Goal: Task Accomplishment & Management: Use online tool/utility

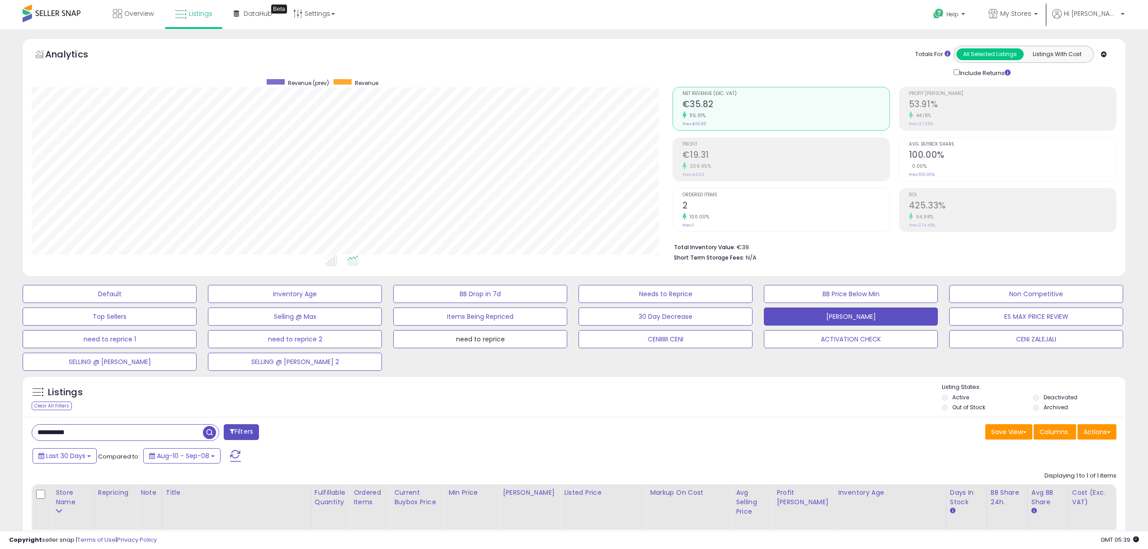
click at [474, 330] on button "need to reprice" at bounding box center [480, 339] width 174 height 18
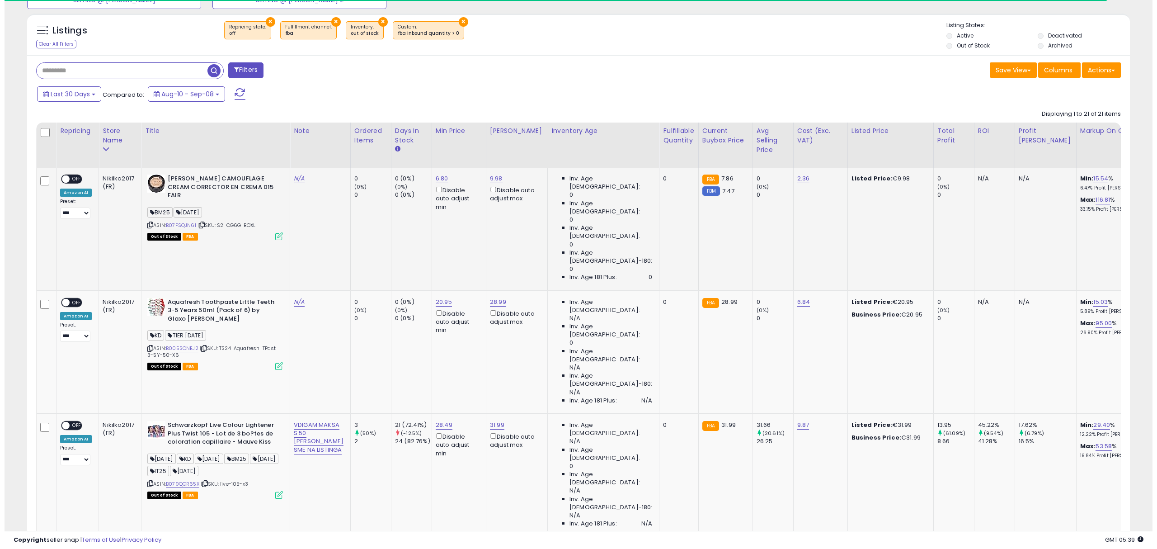
scroll to position [185, 640]
click at [273, 232] on icon at bounding box center [275, 236] width 8 height 8
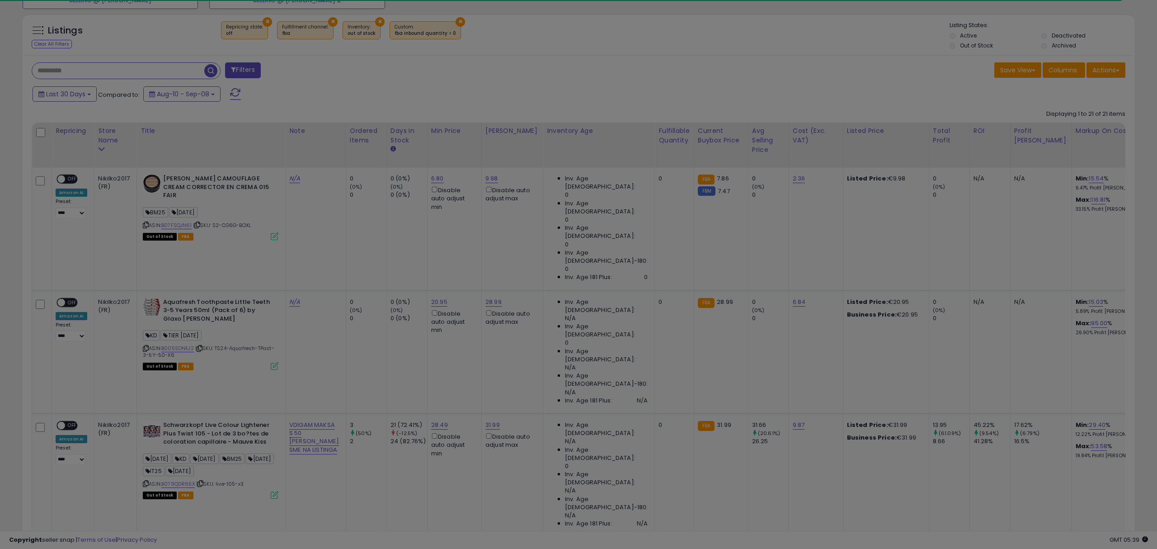
scroll to position [185, 646]
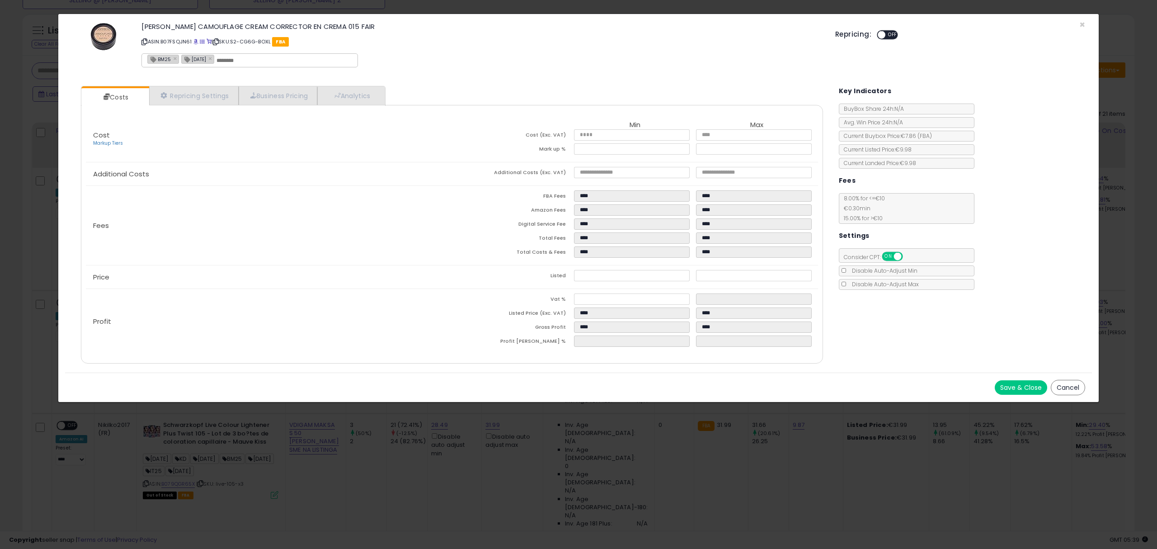
drag, startPoint x: 143, startPoint y: 40, endPoint x: 172, endPoint y: 17, distance: 37.3
click at [143, 40] on icon at bounding box center [144, 41] width 6 height 5
drag, startPoint x: 146, startPoint y: 38, endPoint x: 187, endPoint y: 52, distance: 43.4
click at [146, 39] on icon at bounding box center [144, 41] width 6 height 5
drag, startPoint x: 145, startPoint y: 41, endPoint x: 178, endPoint y: 17, distance: 40.4
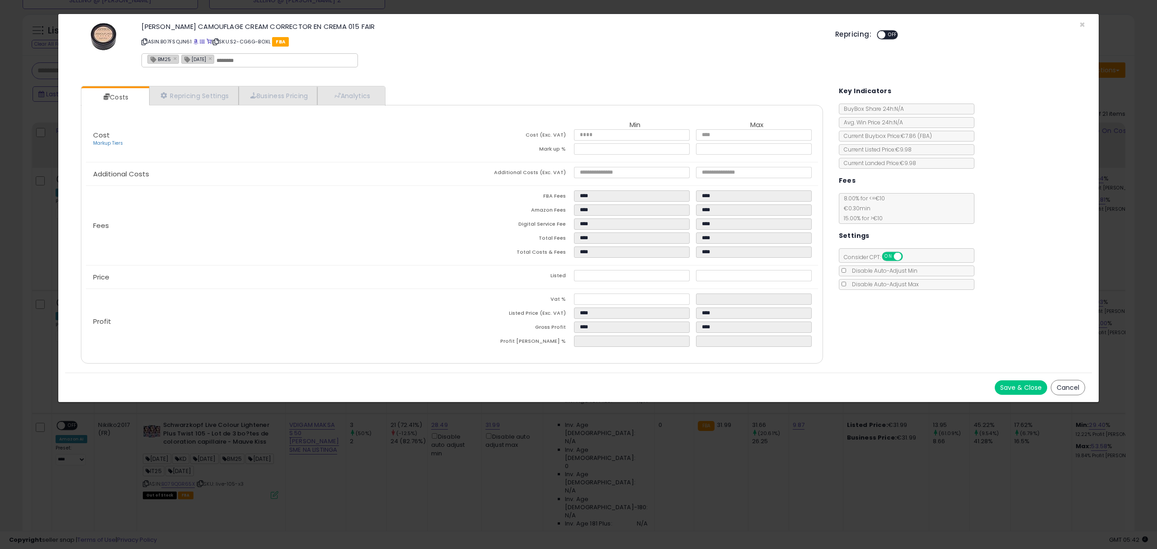
click at [145, 41] on icon at bounding box center [144, 41] width 6 height 5
click at [24, 182] on div "× Close [PERSON_NAME] CAMOUFLAGE CREAM CORRECTOR EN CREMA 015 FAIR ASIN: B07FSQ…" at bounding box center [578, 274] width 1157 height 549
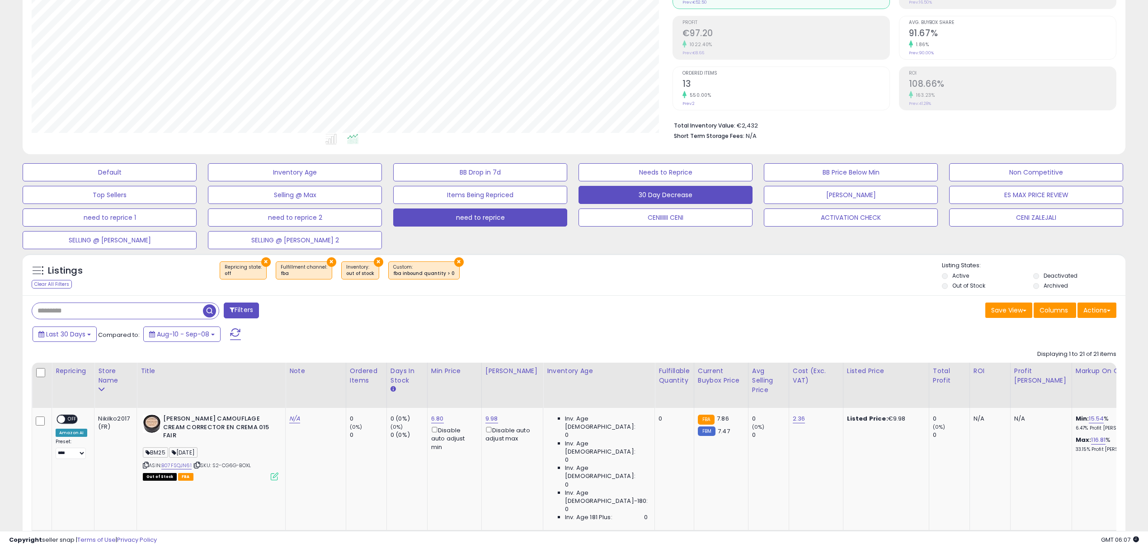
scroll to position [120, 0]
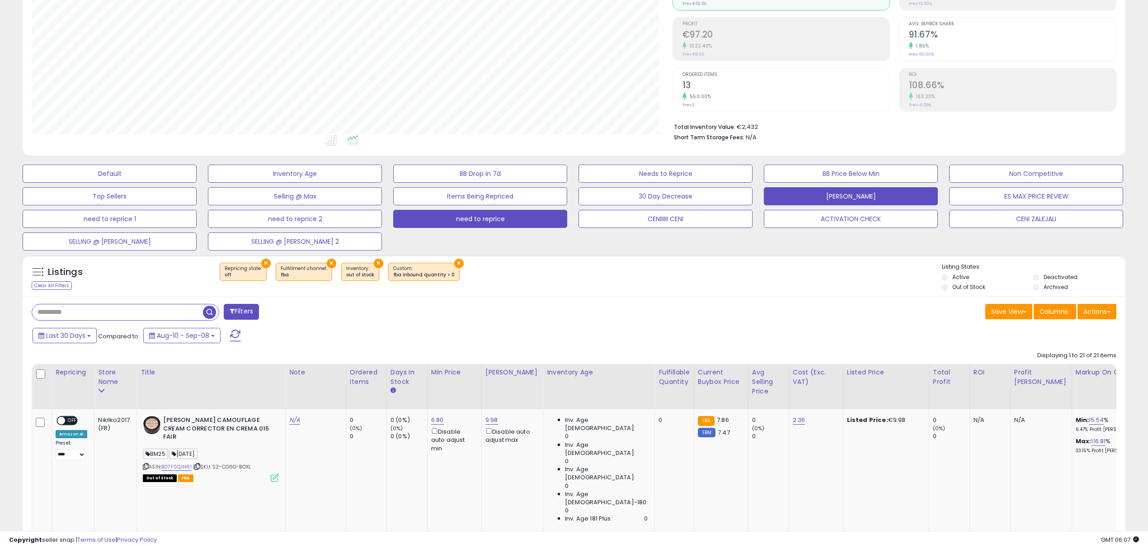
click at [921, 205] on button "[PERSON_NAME]" at bounding box center [851, 196] width 174 height 18
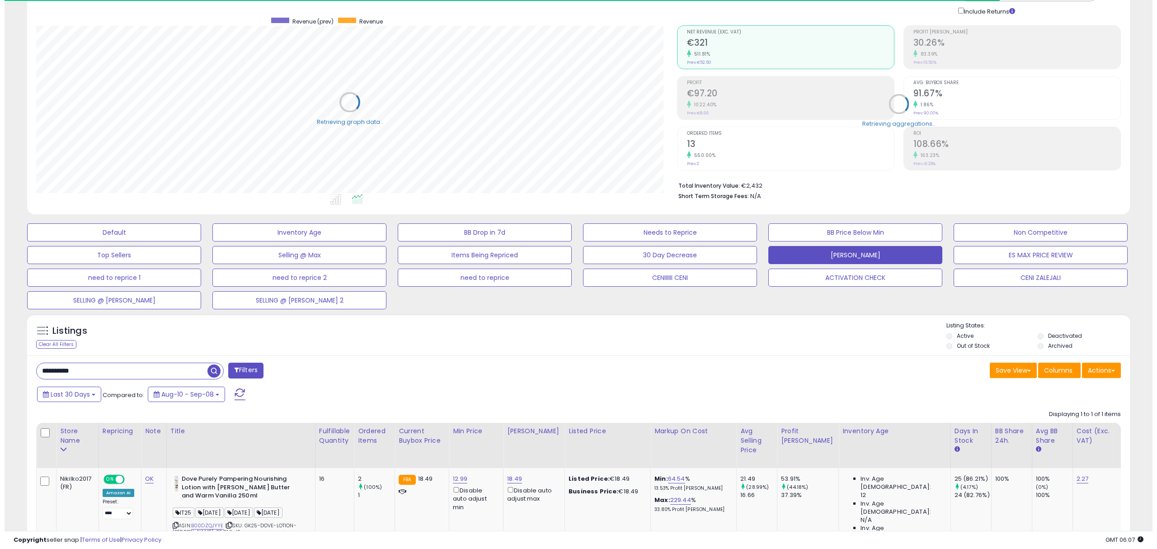
scroll to position [451740, 451285]
click at [169, 364] on input "**********" at bounding box center [117, 371] width 171 height 16
click at [169, 364] on input "**********" at bounding box center [171, 371] width 278 height 16
paste input "text"
click at [314, 374] on span "button" at bounding box center [316, 370] width 13 height 13
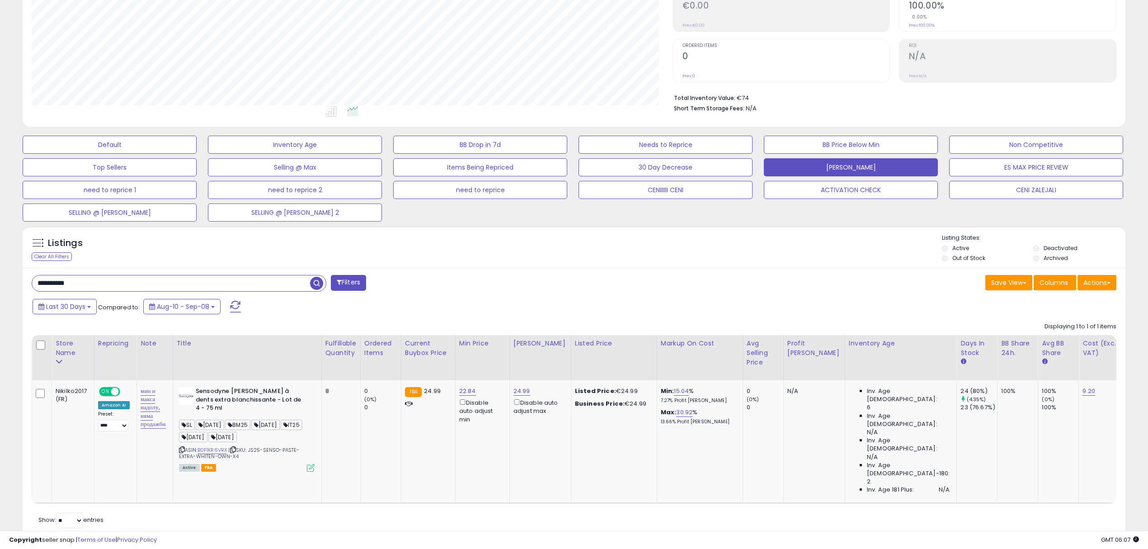
scroll to position [185, 640]
click at [188, 290] on input "**********" at bounding box center [171, 283] width 278 height 16
paste input "text"
type input "**********"
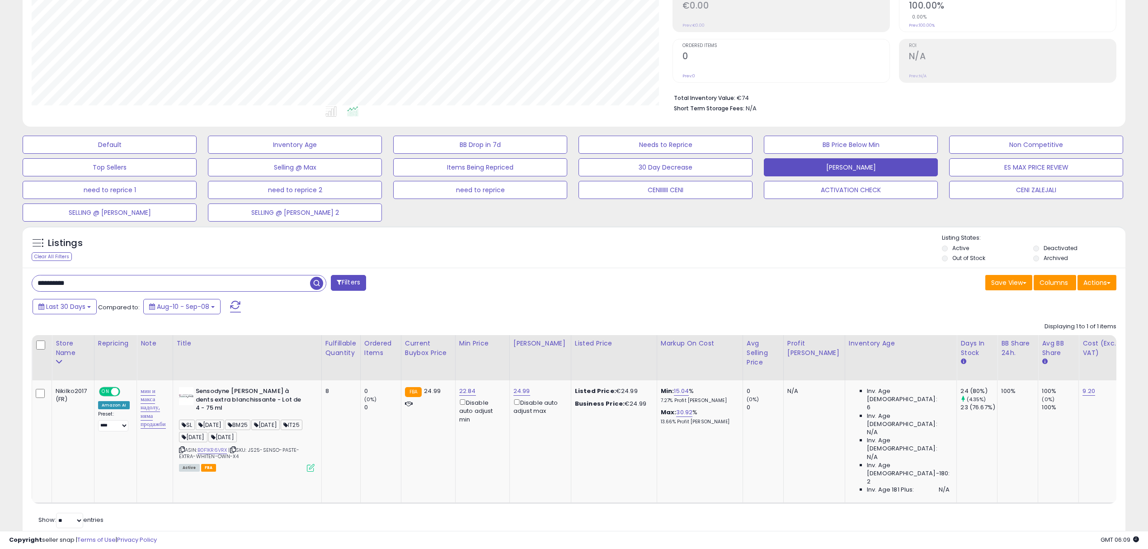
click at [319, 279] on span "button" at bounding box center [316, 283] width 13 height 13
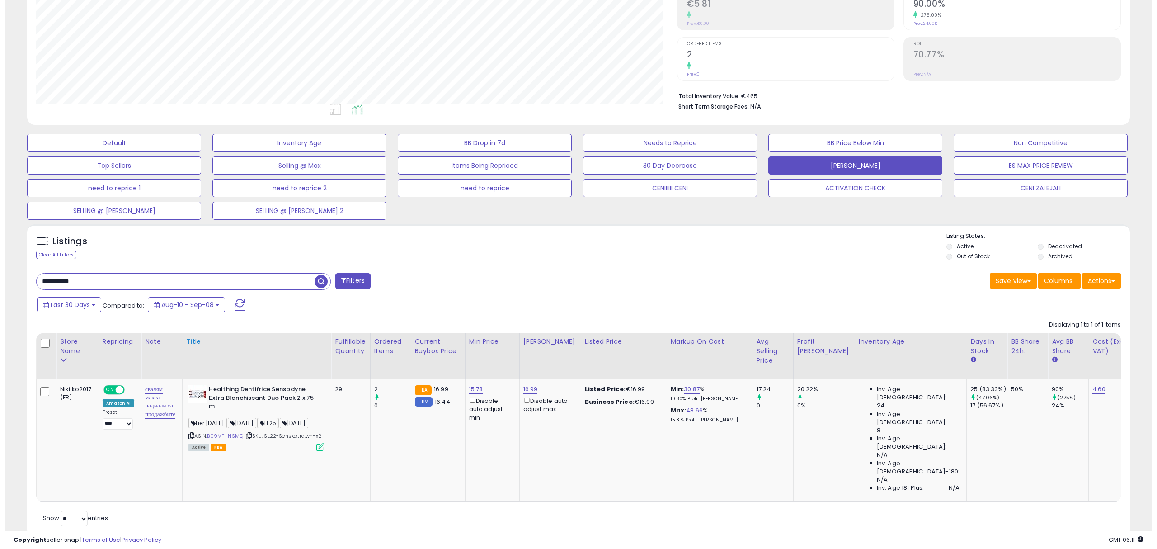
scroll to position [0, 0]
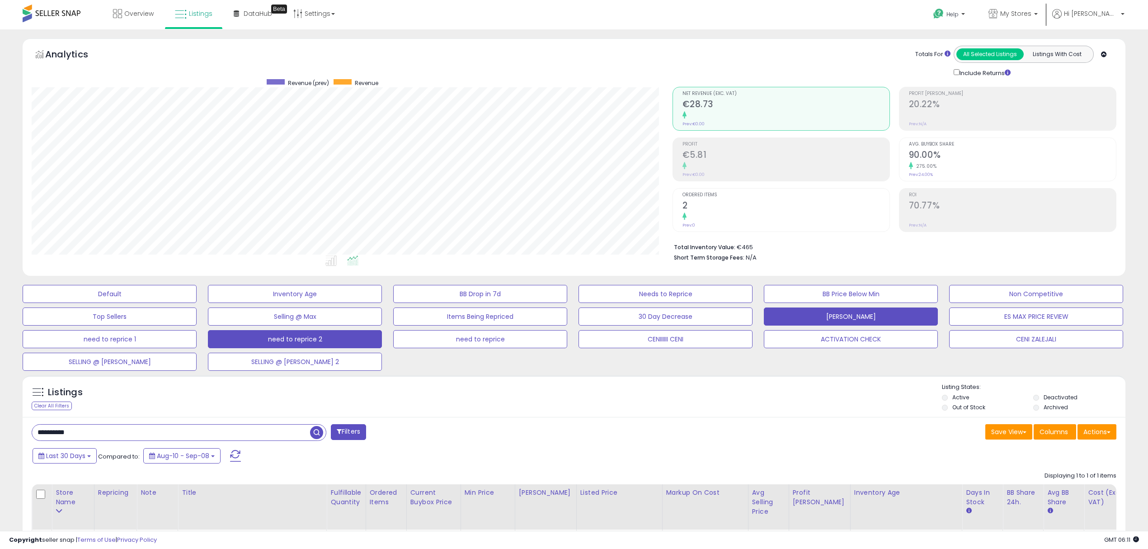
click at [341, 340] on button "need to reprice 2" at bounding box center [295, 339] width 174 height 18
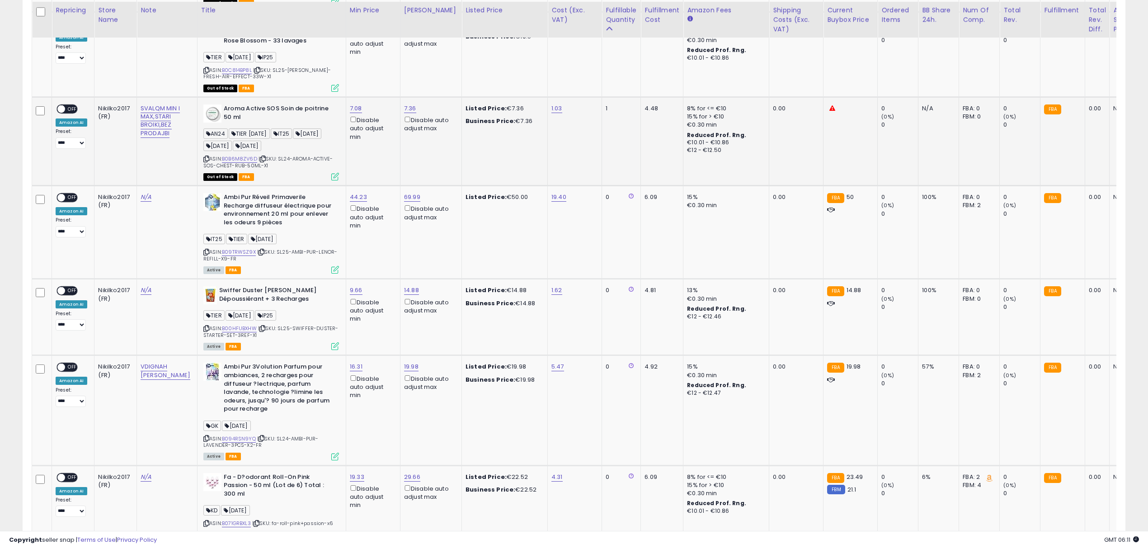
scroll to position [677, 0]
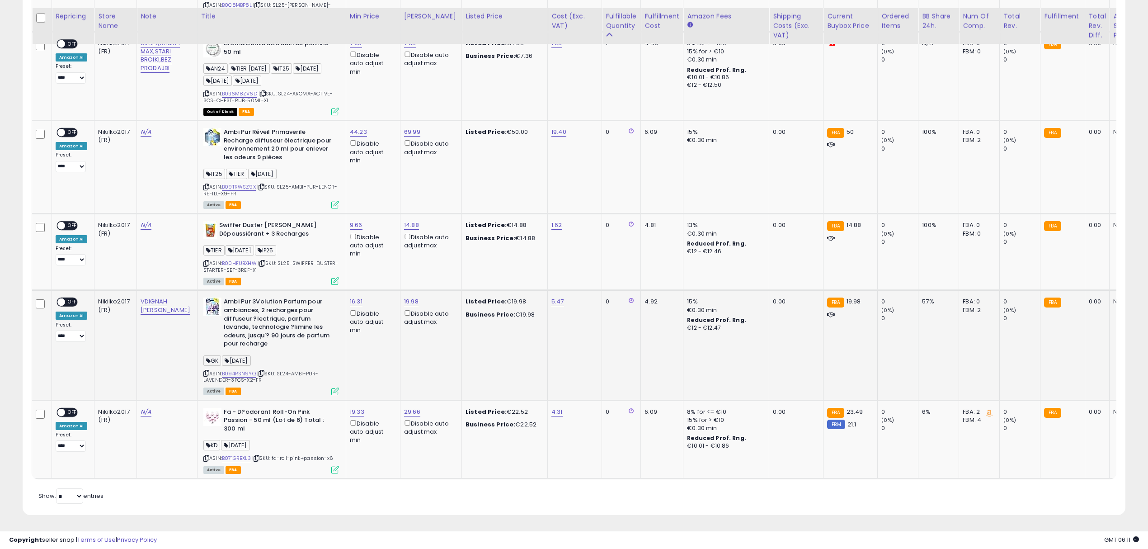
drag, startPoint x: 508, startPoint y: 398, endPoint x: 268, endPoint y: 333, distance: 248.6
click at [268, 333] on b "Ambi Pur 3Volution Parfum pour ambiances, 2 recharges pour diffuseur ?lectrique…" at bounding box center [279, 323] width 110 height 52
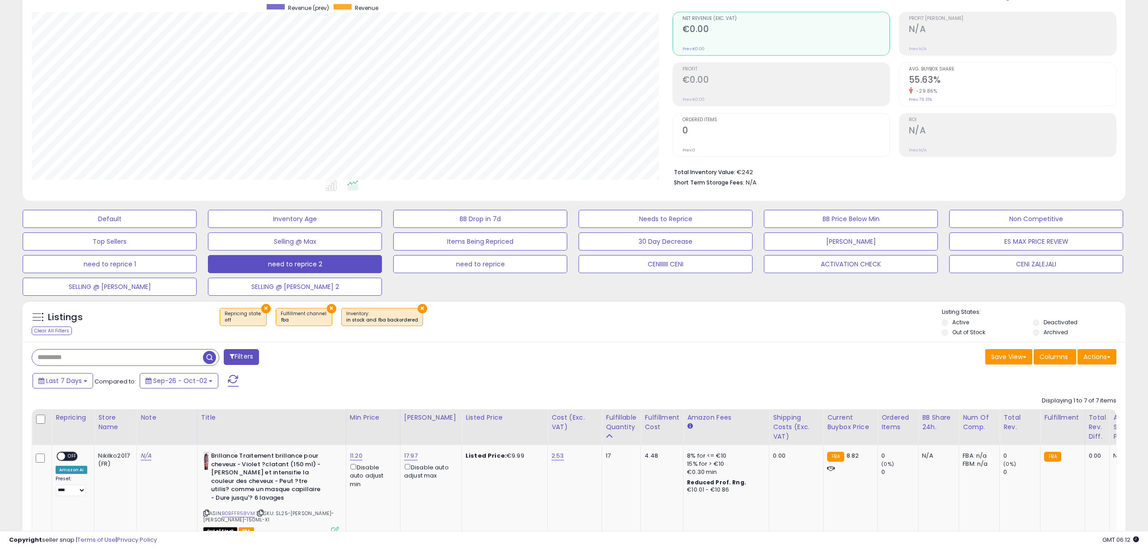
scroll to position [75, 0]
click at [428, 259] on button "need to reprice" at bounding box center [480, 264] width 174 height 18
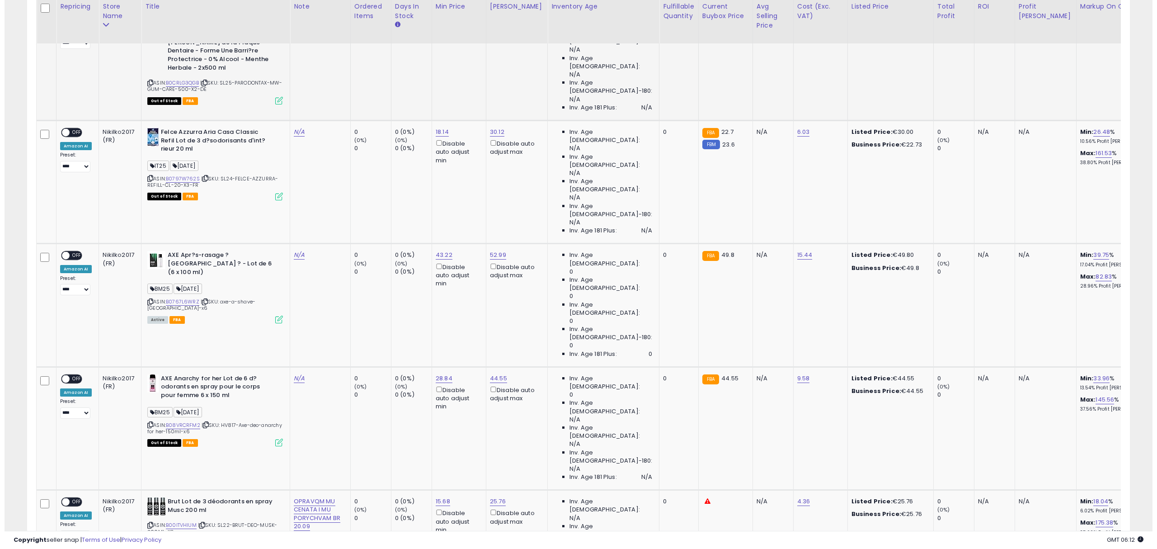
scroll to position [714, 0]
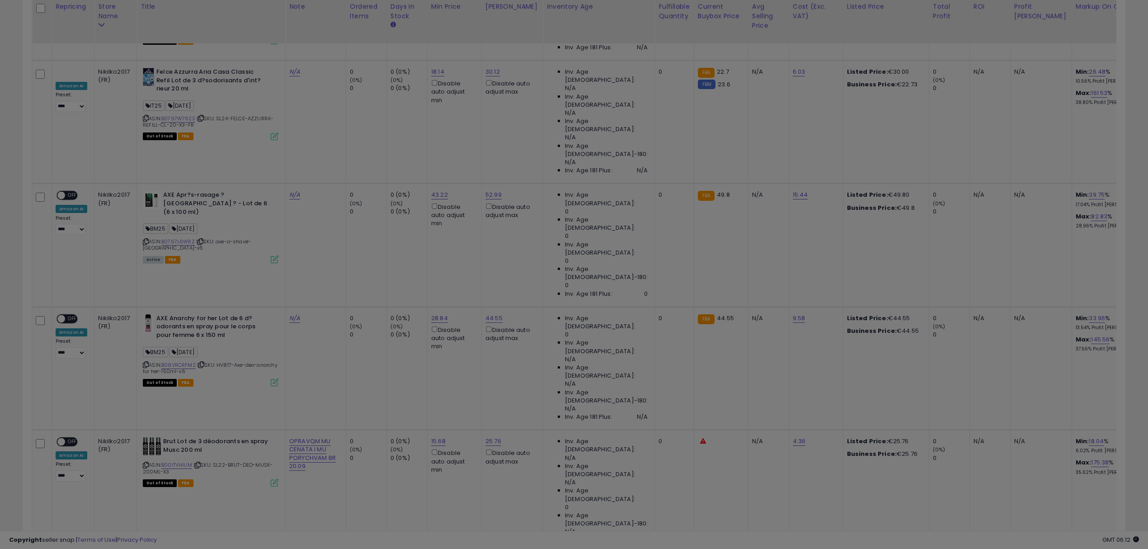
scroll to position [185, 646]
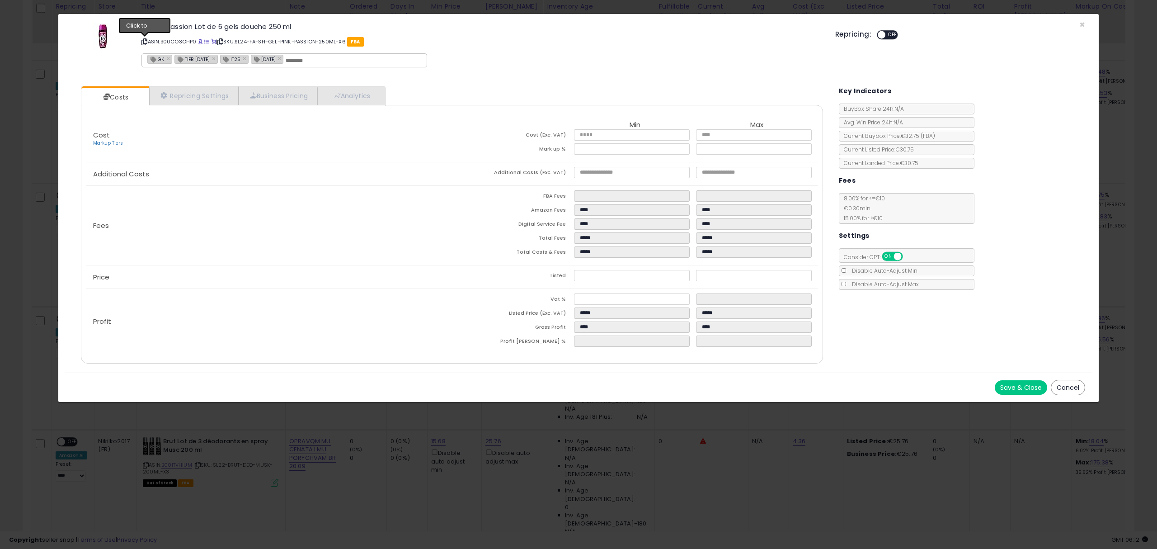
click at [144, 40] on icon at bounding box center [144, 41] width 6 height 5
click at [1082, 22] on span "×" at bounding box center [1082, 24] width 6 height 13
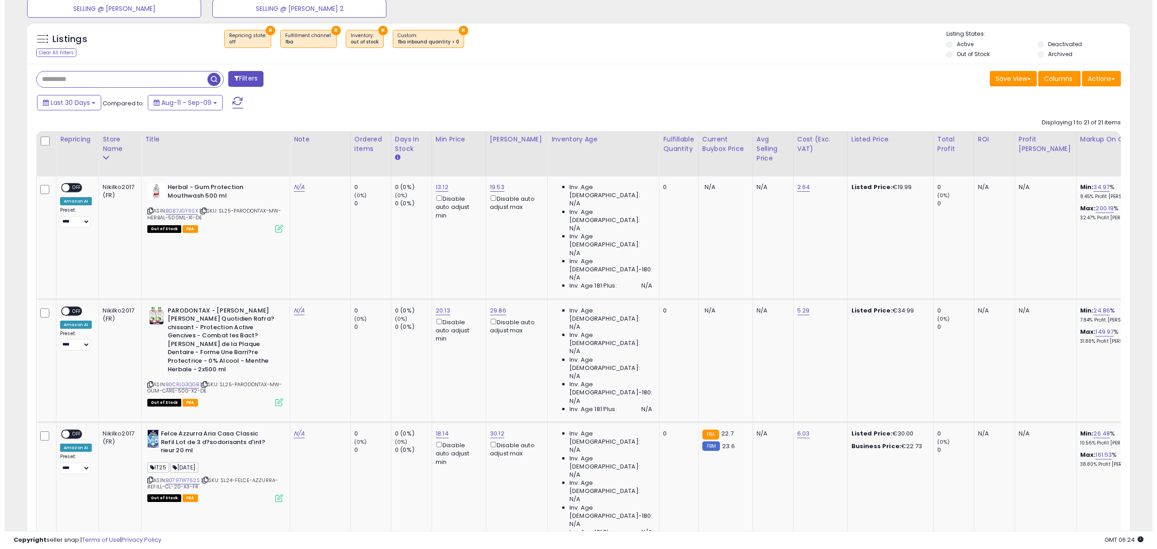
scroll to position [0, 0]
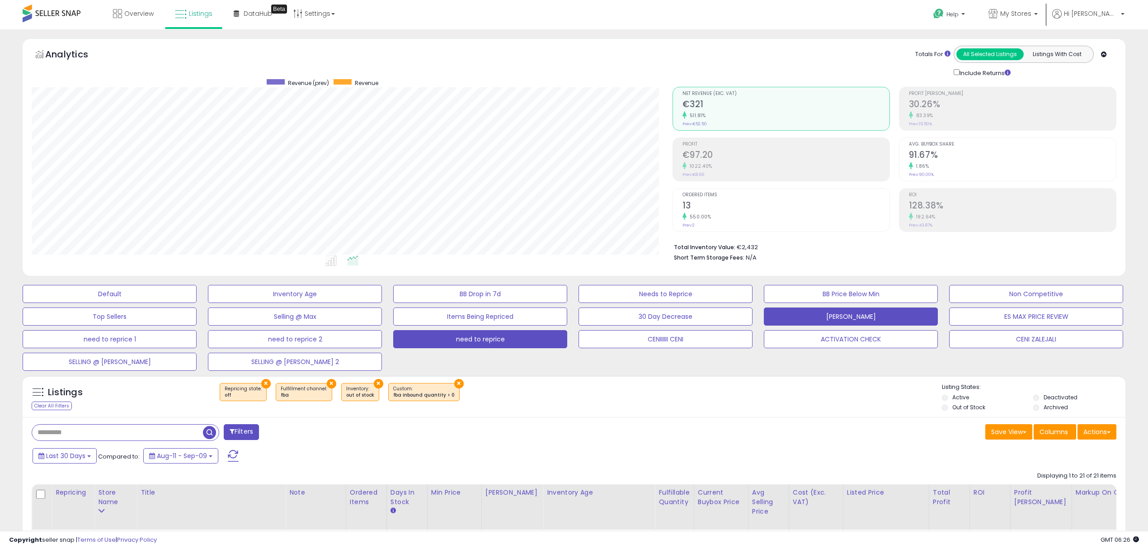
click at [823, 315] on button "[PERSON_NAME]" at bounding box center [851, 316] width 174 height 18
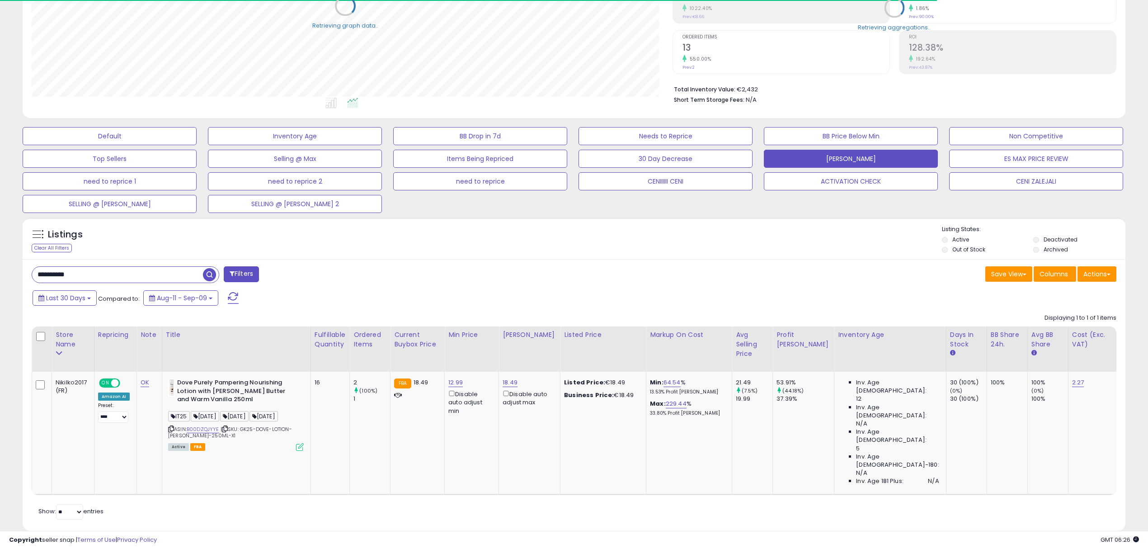
scroll to position [451740, 451285]
click at [151, 282] on input "**********" at bounding box center [117, 275] width 171 height 16
click at [152, 281] on input "**********" at bounding box center [171, 275] width 278 height 16
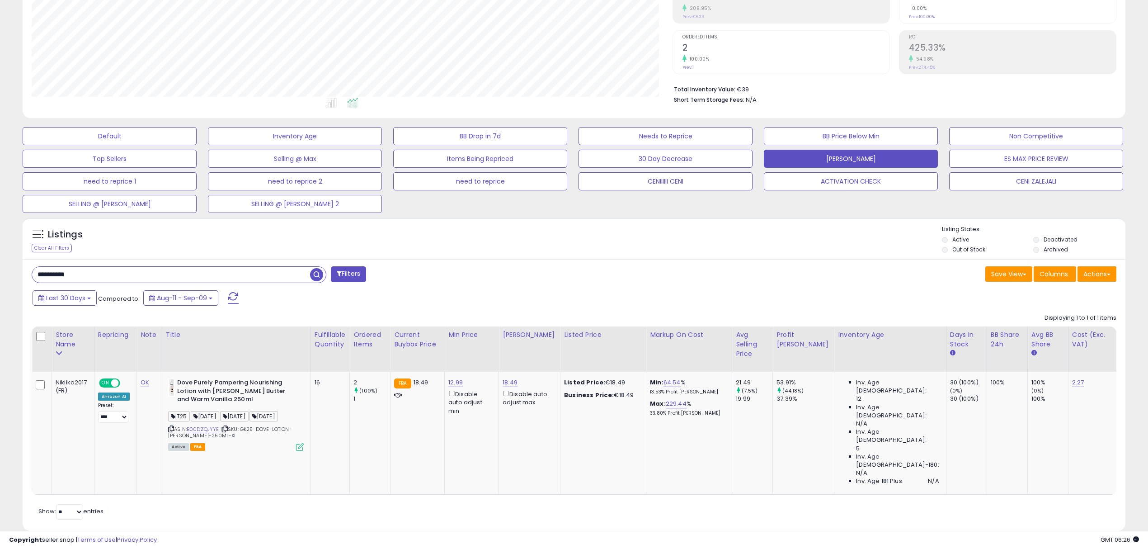
scroll to position [185, 640]
paste input "text"
type input "**********"
click at [320, 279] on span "button" at bounding box center [316, 274] width 13 height 13
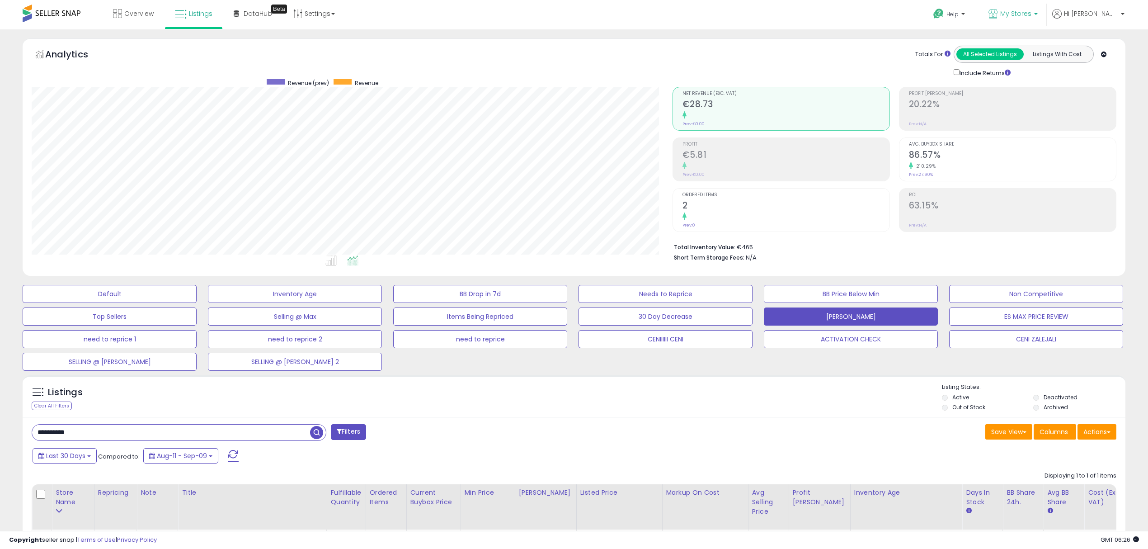
click at [1031, 16] on span "My Stores" at bounding box center [1015, 13] width 31 height 9
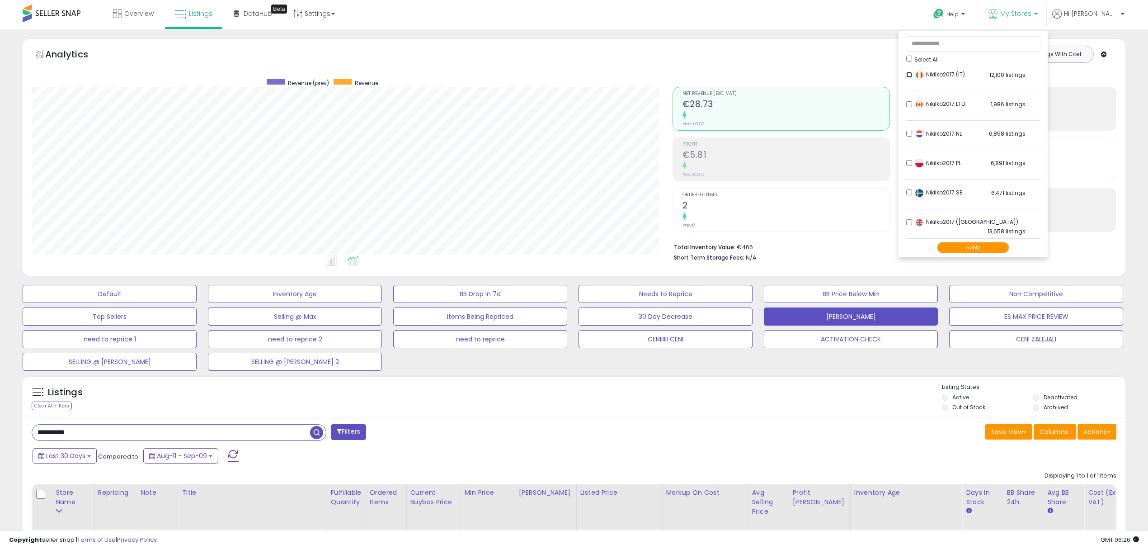
scroll to position [186, 0]
click at [941, 157] on li "Nikilko2017 PL 6,891 listings" at bounding box center [973, 165] width 135 height 28
click at [939, 188] on li "Nikilko2017 SE 6,471 listings" at bounding box center [973, 195] width 135 height 28
click at [1009, 247] on button "Apply" at bounding box center [973, 247] width 72 height 11
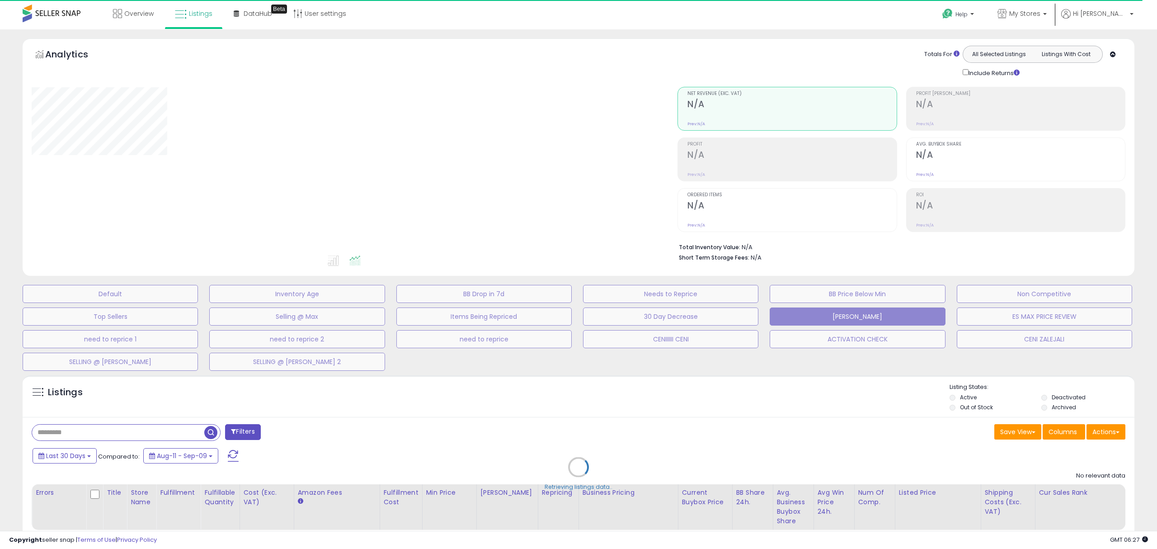
type input "**********"
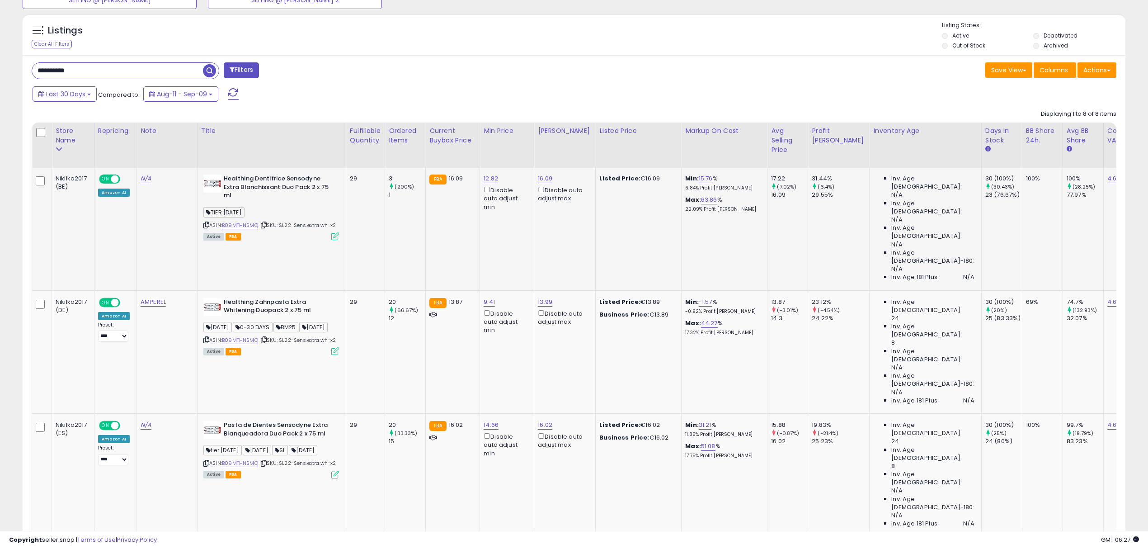
scroll to position [422, 0]
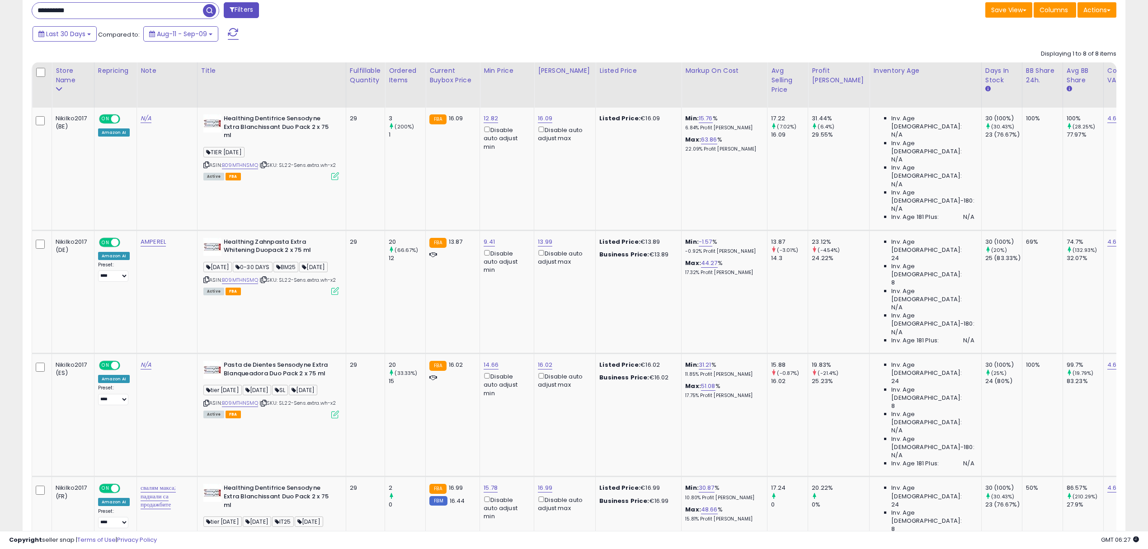
drag, startPoint x: 494, startPoint y: 240, endPoint x: 756, endPoint y: 35, distance: 332.6
click at [756, 35] on div "Last 30 Days Compared to: Aug-11 - Sep-09" at bounding box center [436, 35] width 813 height 20
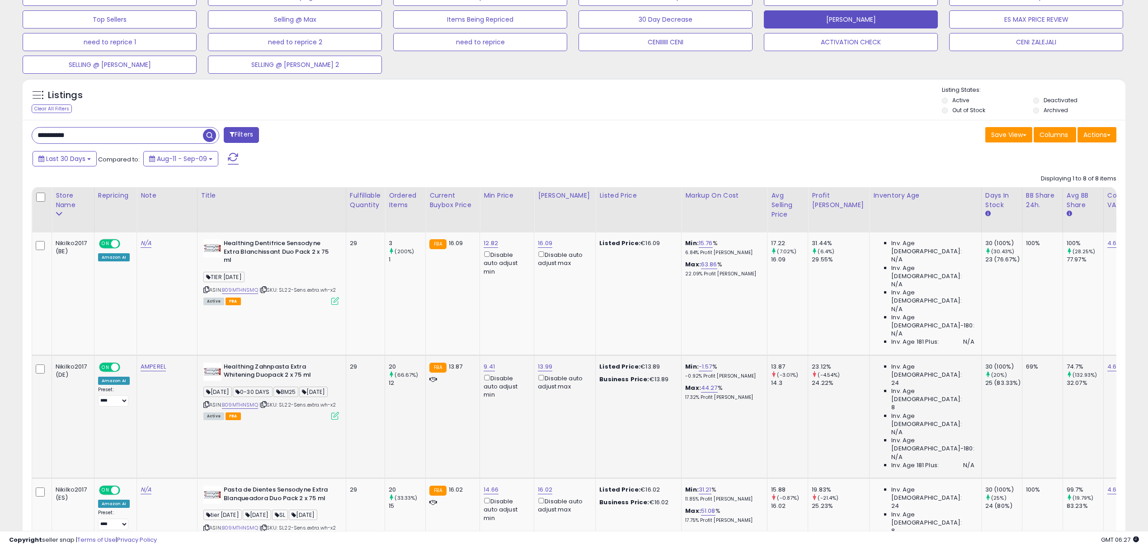
scroll to position [301, 0]
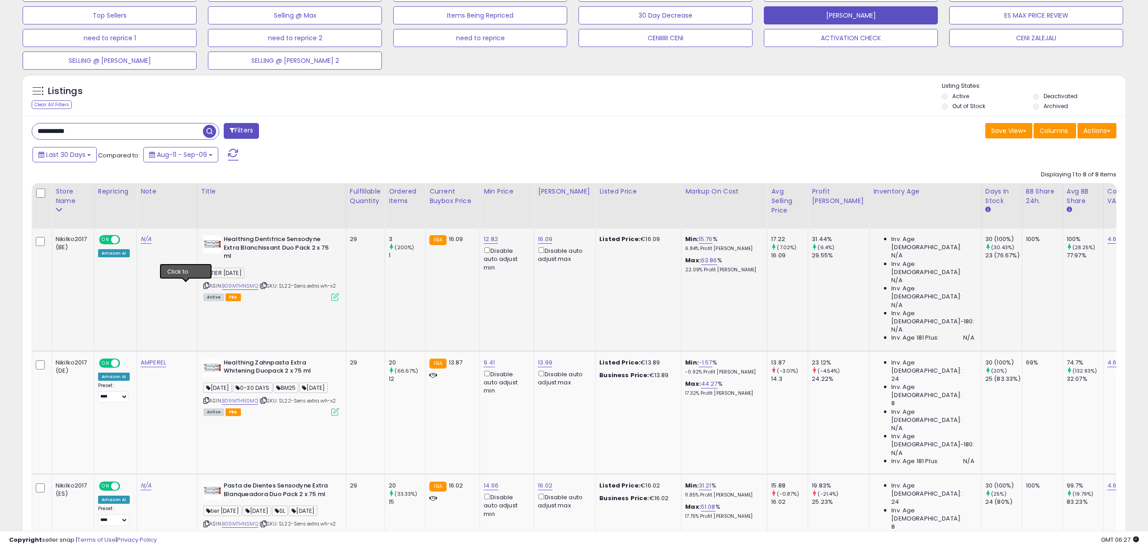
click at [203, 288] on icon at bounding box center [206, 285] width 6 height 5
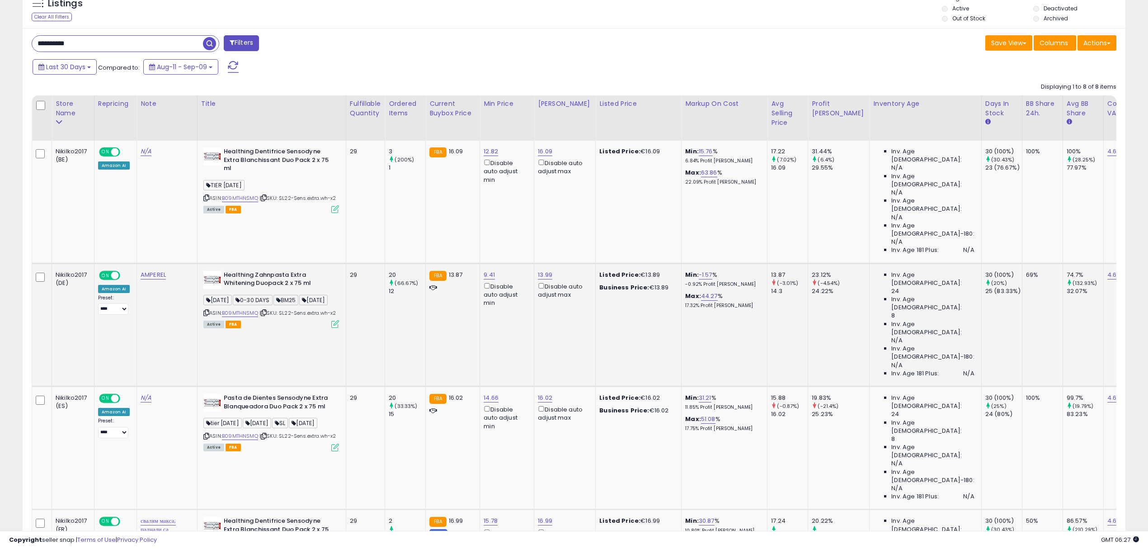
scroll to position [422, 0]
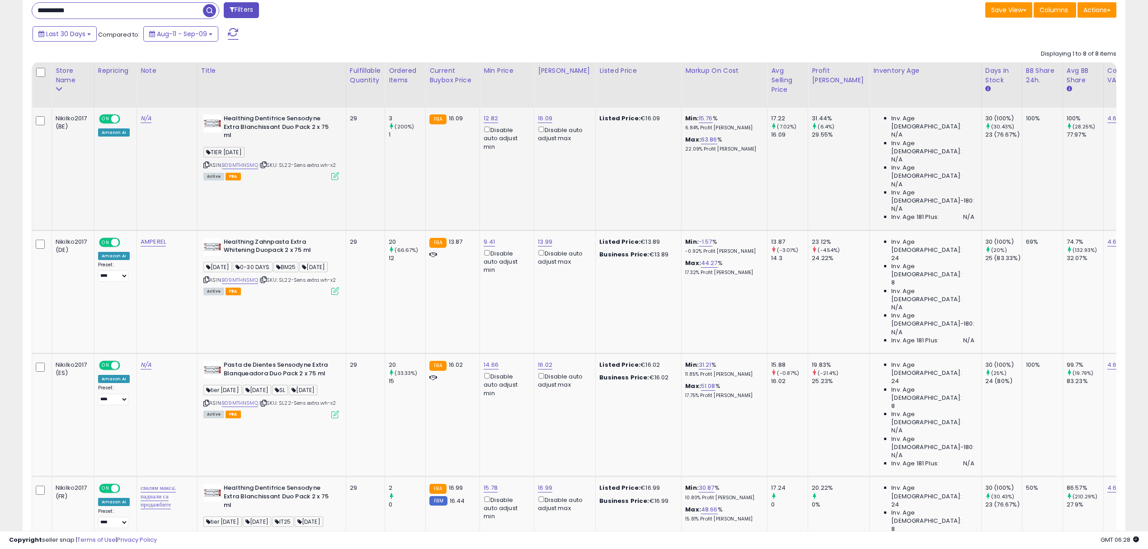
drag, startPoint x: 449, startPoint y: 142, endPoint x: 405, endPoint y: 162, distance: 48.5
click at [405, 162] on td "3 (200%) 1" at bounding box center [405, 169] width 41 height 122
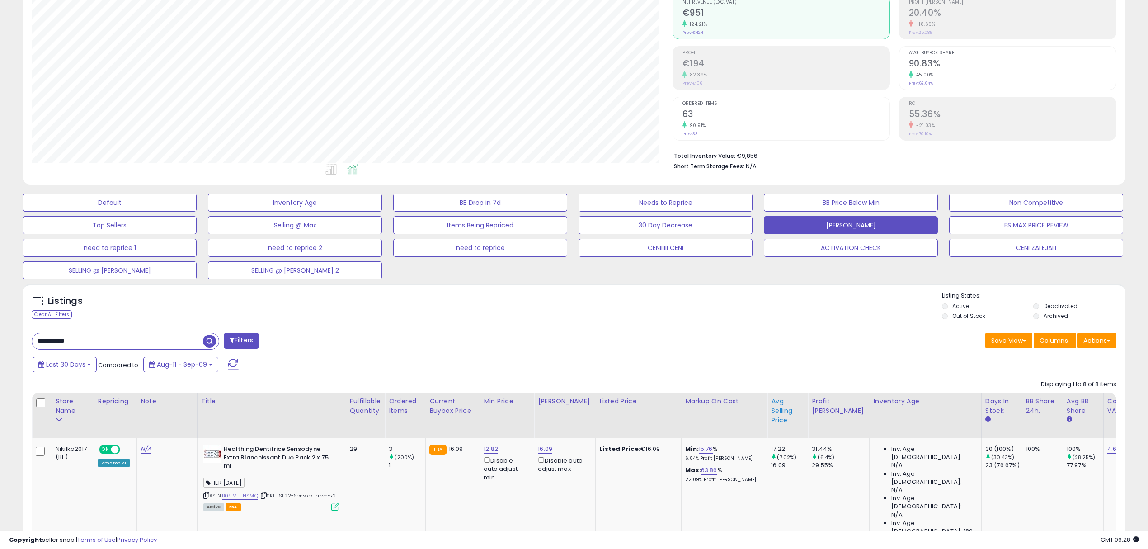
scroll to position [120, 0]
